Goal: Task Accomplishment & Management: Manage account settings

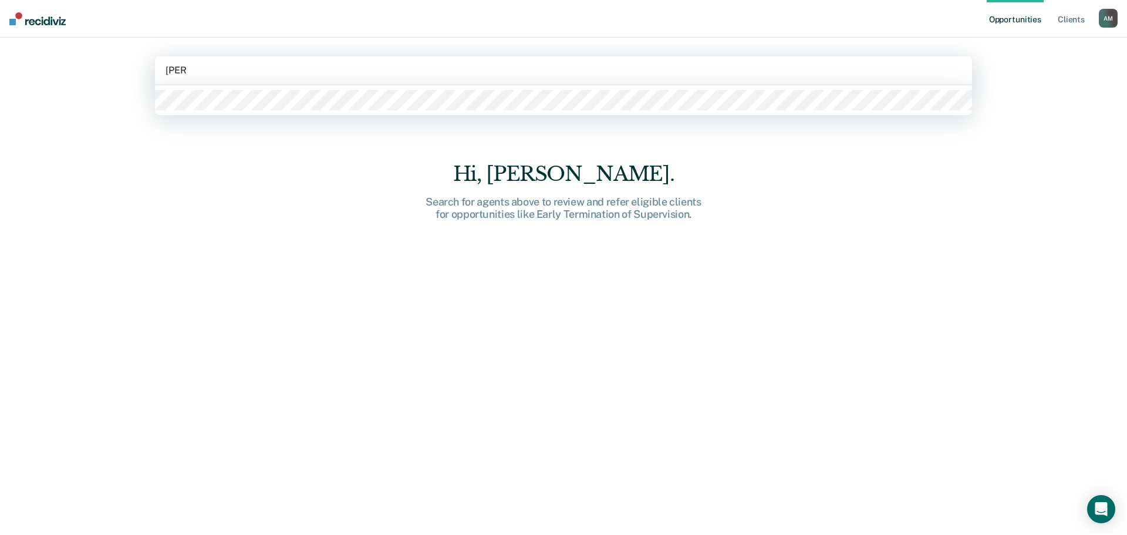
type input "[PERSON_NAME]"
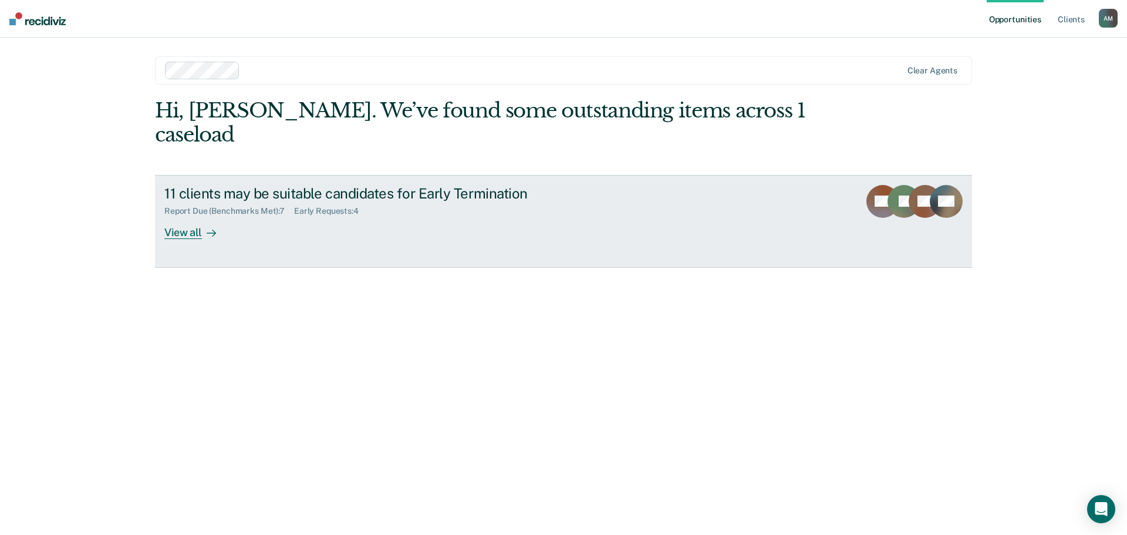
click at [193, 216] on div "View all" at bounding box center [197, 227] width 66 height 23
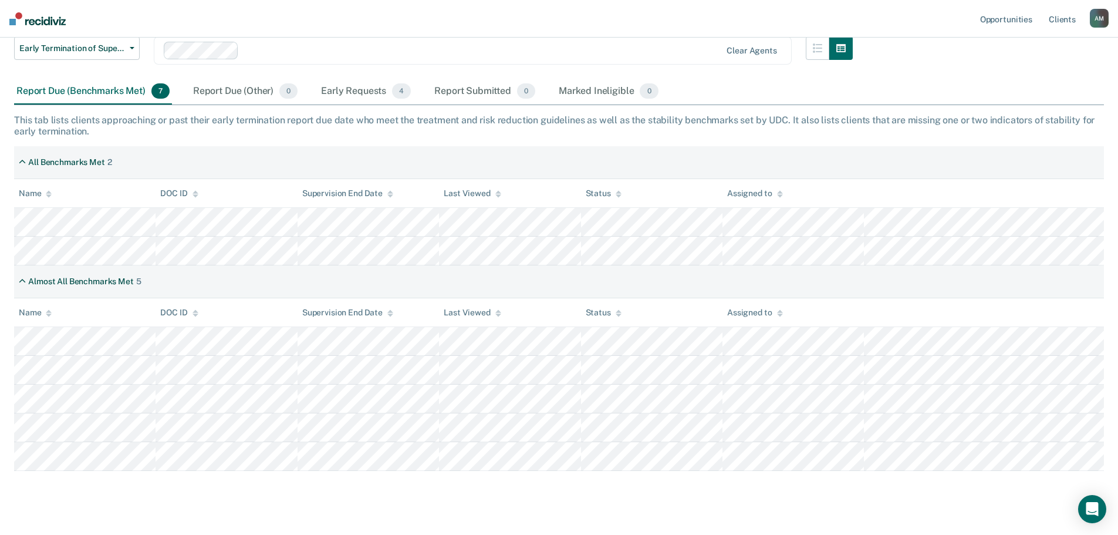
scroll to position [141, 0]
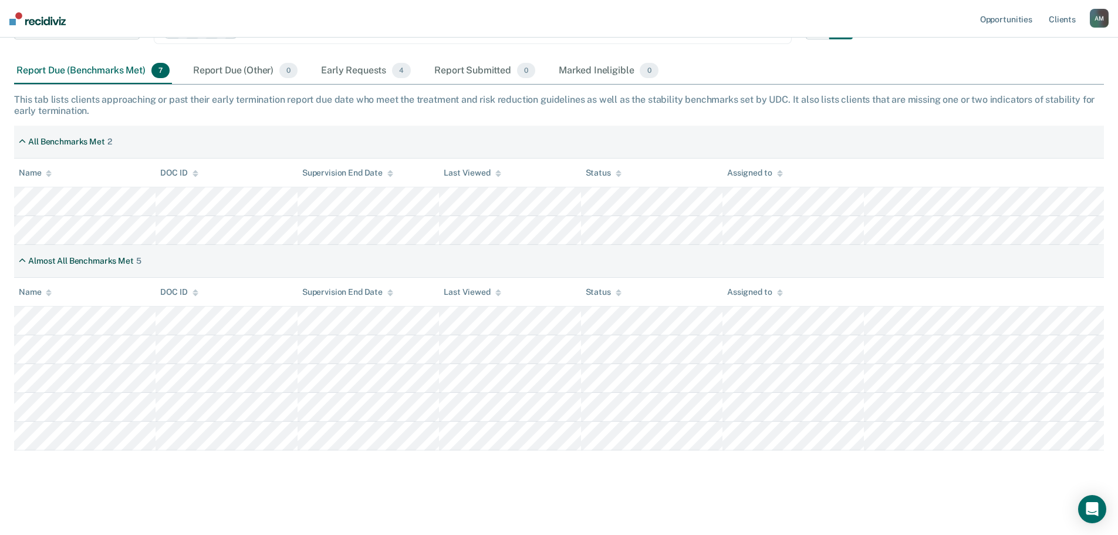
click at [1104, 20] on div "A M" at bounding box center [1099, 18] width 19 height 19
click at [1027, 77] on link "Log Out" at bounding box center [1052, 77] width 94 height 10
